Goal: Task Accomplishment & Management: Manage account settings

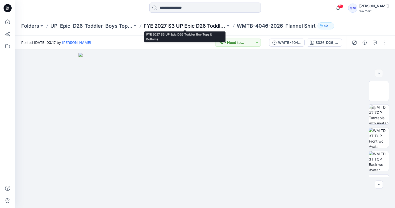
click at [175, 24] on p "FYE 2027 S3 UP Epic D26 Toddler Boy Tops & Bottoms" at bounding box center [185, 25] width 82 height 7
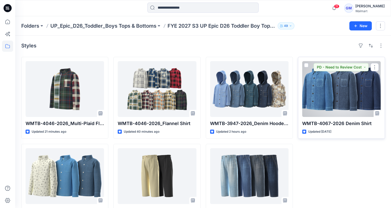
click at [323, 106] on div at bounding box center [341, 89] width 79 height 56
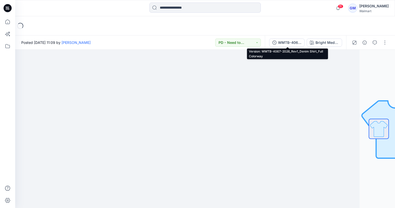
click at [290, 43] on div "WMTB-4067-2026_Rev1_Denim Shirt_Full Colorway" at bounding box center [289, 43] width 23 height 6
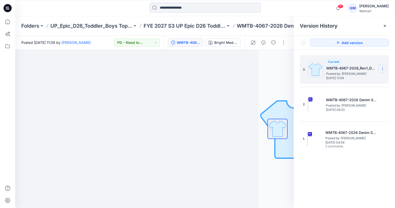
click at [381, 68] on icon at bounding box center [383, 69] width 4 height 4
click at [354, 97] on div "Delete Version" at bounding box center [355, 101] width 59 height 10
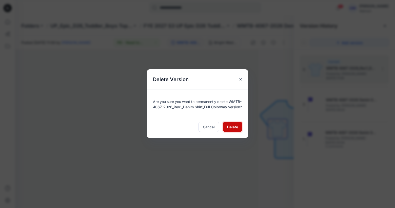
click at [235, 128] on span "Delete" at bounding box center [232, 126] width 11 height 5
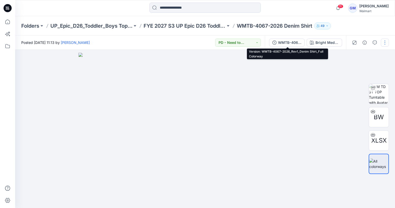
click at [282, 41] on div "WMTB-4067-2026_Rev1_Denim Shirt_Full Colorway" at bounding box center [289, 43] width 23 height 6
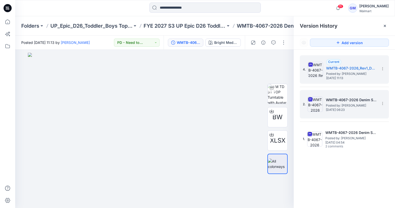
click at [347, 106] on span "Posted by: [PERSON_NAME]" at bounding box center [351, 105] width 51 height 5
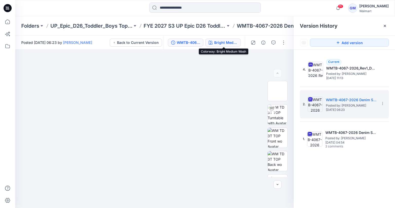
click at [222, 46] on button "Bright Medium Wash" at bounding box center [222, 42] width 35 height 8
